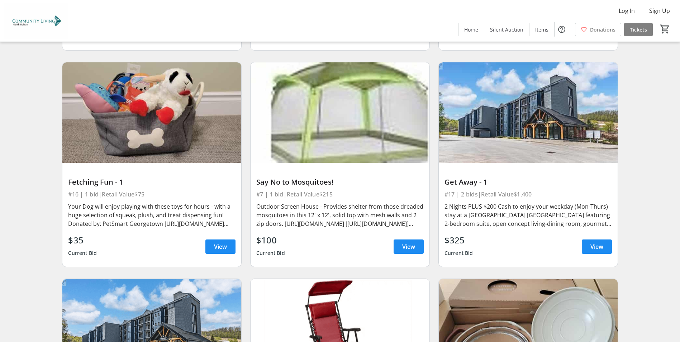
scroll to position [1127, 0]
click at [490, 249] on span "View" at bounding box center [596, 246] width 13 height 9
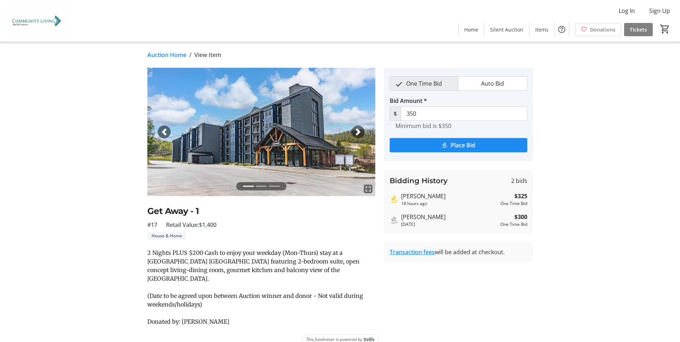
click at [357, 130] on span "button" at bounding box center [357, 131] width 7 height 7
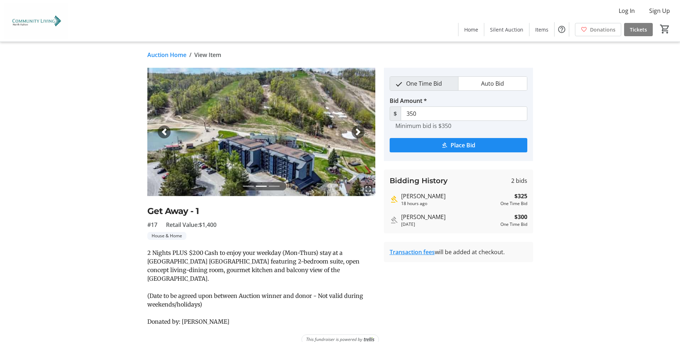
click at [357, 130] on span "button" at bounding box center [357, 131] width 7 height 7
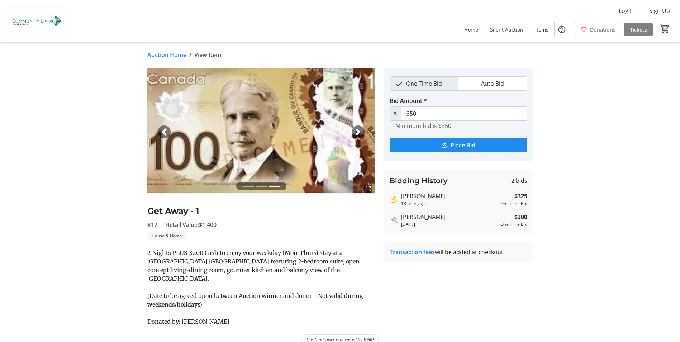
click at [357, 130] on span "button" at bounding box center [357, 131] width 7 height 7
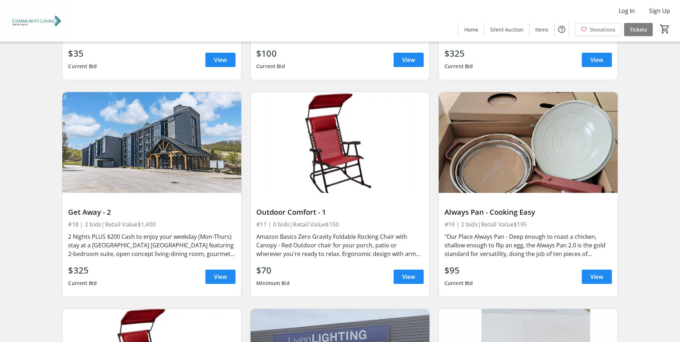
scroll to position [1315, 0]
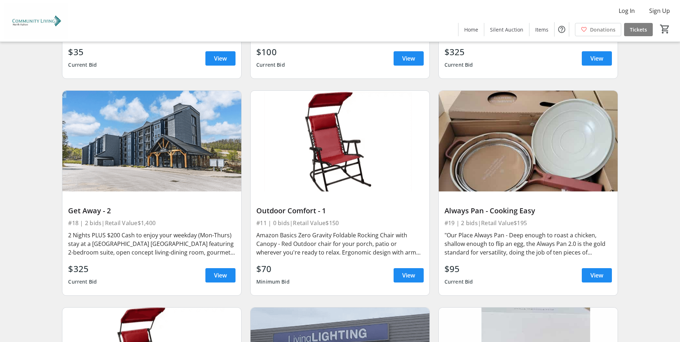
click at [182, 241] on div "2 Nights PLUS $200 Cash to enjoy your weekday (Mon-Thurs) stay at a [GEOGRAPHIC…" at bounding box center [151, 244] width 167 height 26
click at [220, 273] on span "View" at bounding box center [220, 275] width 13 height 9
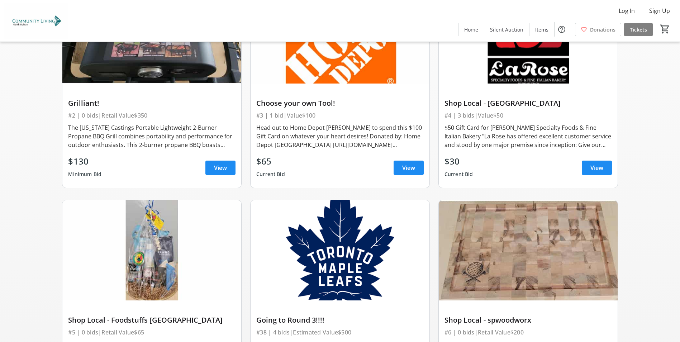
scroll to position [158, 0]
